Goal: Information Seeking & Learning: Learn about a topic

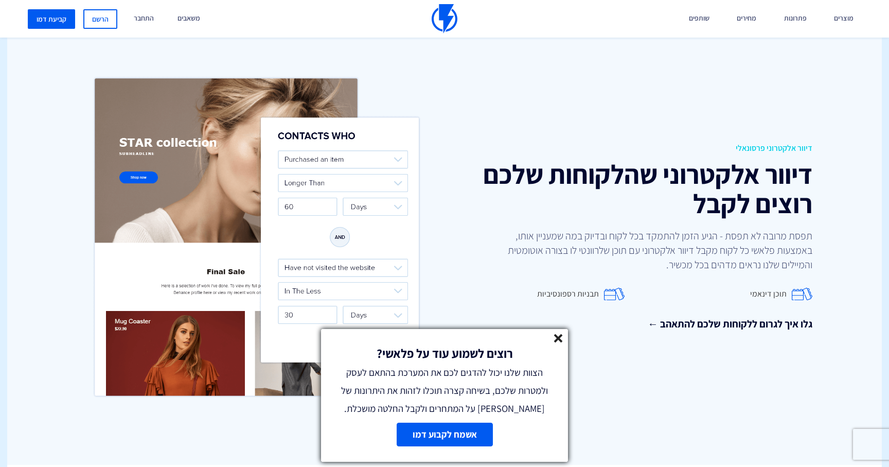
scroll to position [1300, 0]
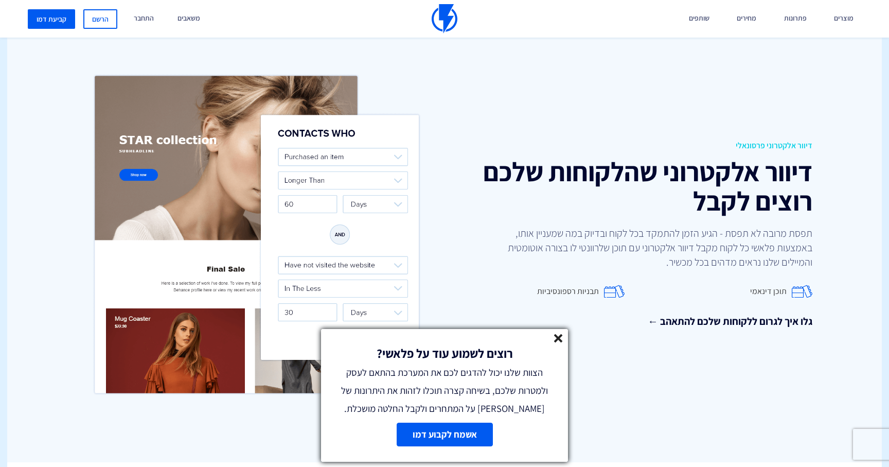
click at [560, 335] on line at bounding box center [557, 337] width 7 height 7
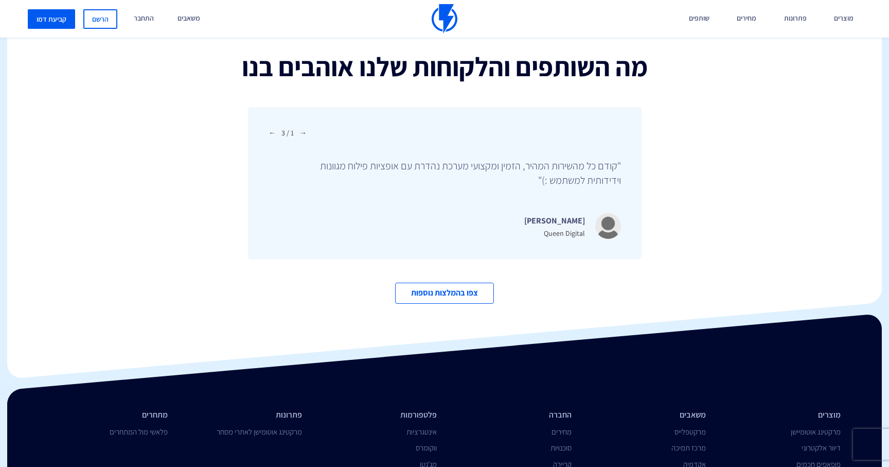
scroll to position [3278, 0]
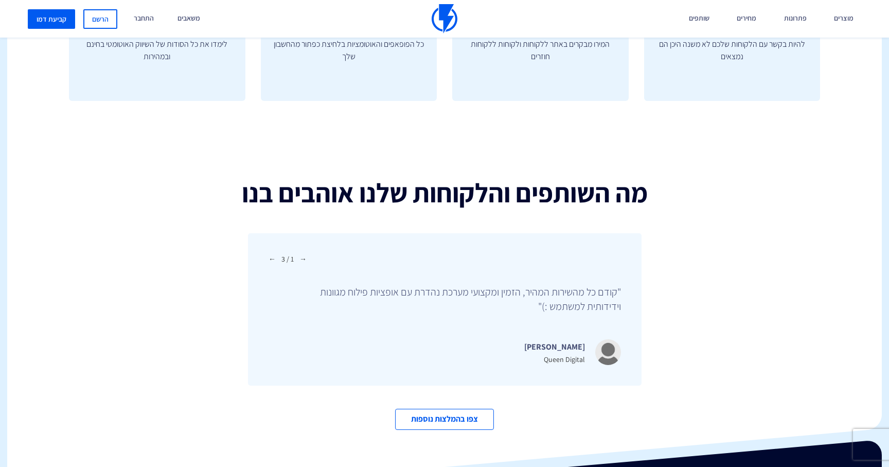
click at [302, 254] on span "←" at bounding box center [302, 259] width 7 height 10
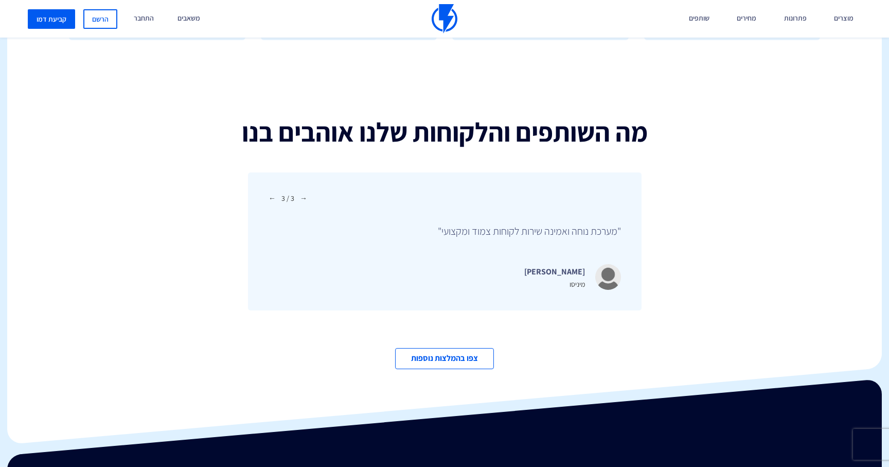
scroll to position [3518, 0]
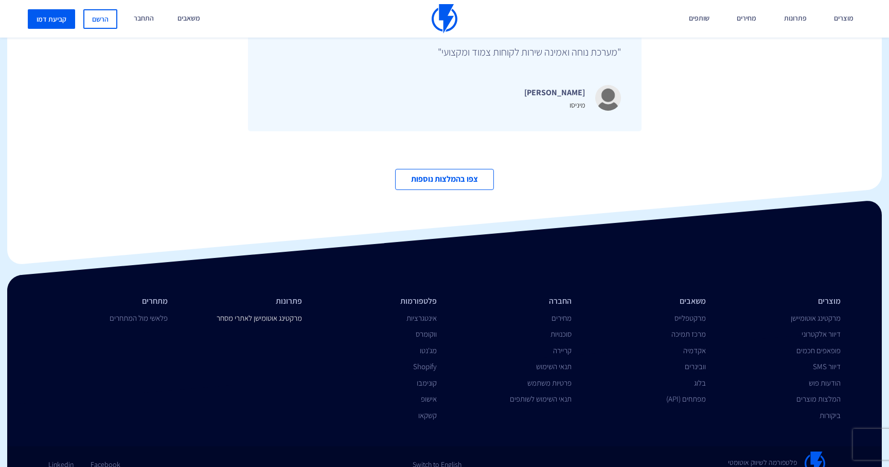
click at [260, 313] on link "מרקטינג אוטומישן לאתרי מסחר" at bounding box center [259, 318] width 85 height 10
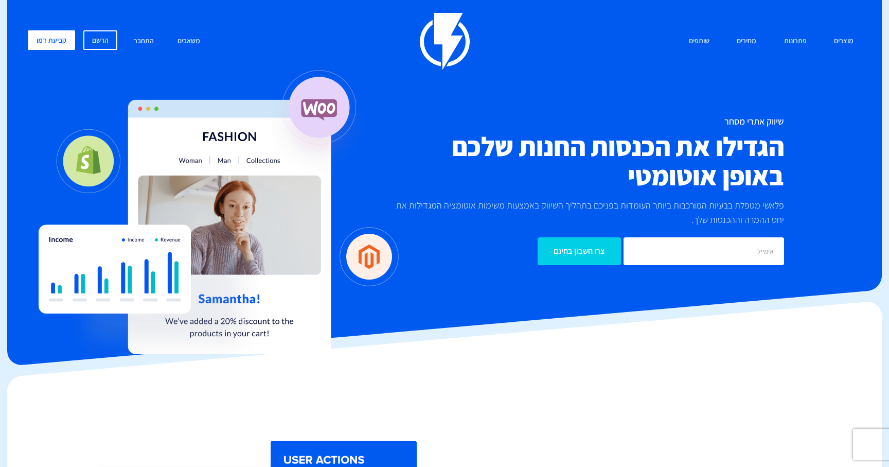
click at [382, 259] on img at bounding box center [219, 215] width 360 height 299
